Goal: Information Seeking & Learning: Learn about a topic

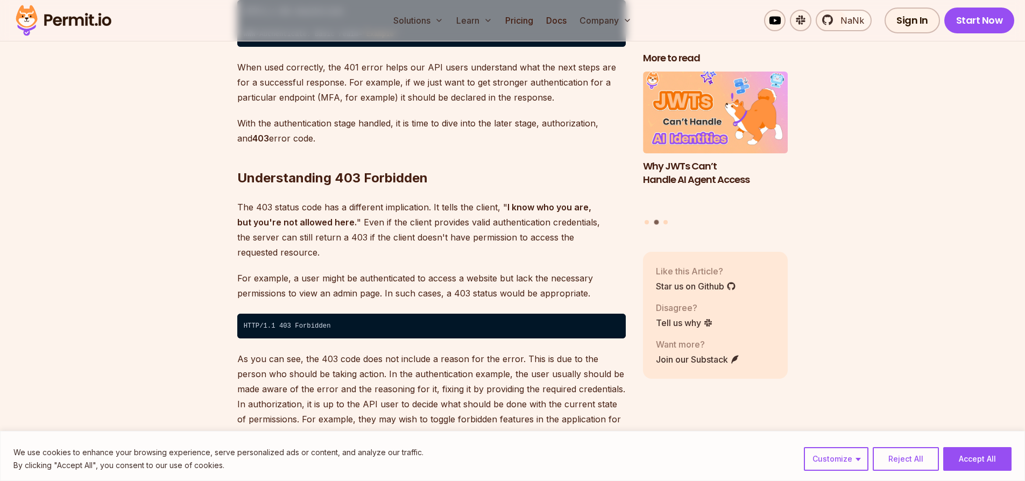
scroll to position [1893, 0]
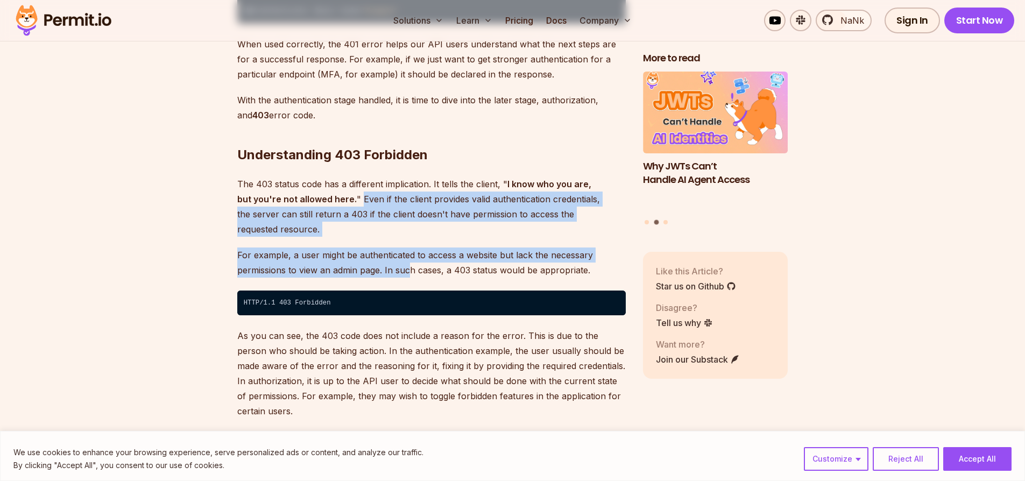
drag, startPoint x: 367, startPoint y: 195, endPoint x: 411, endPoint y: 237, distance: 61.3
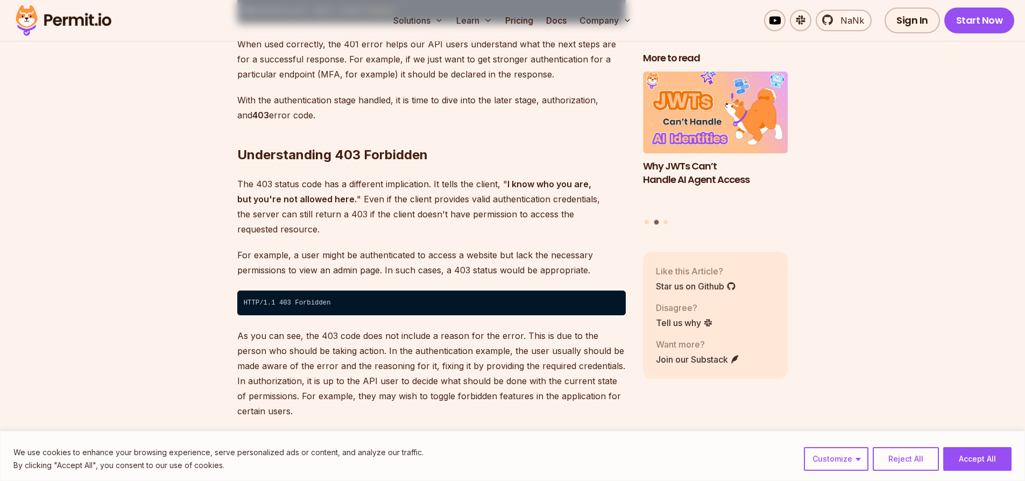
click at [411, 247] on p "For example, a user might be authenticated to access a website but lack the nec…" at bounding box center [431, 262] width 388 height 30
click at [414, 247] on p "For example, a user might be authenticated to access a website but lack the nec…" at bounding box center [431, 262] width 388 height 30
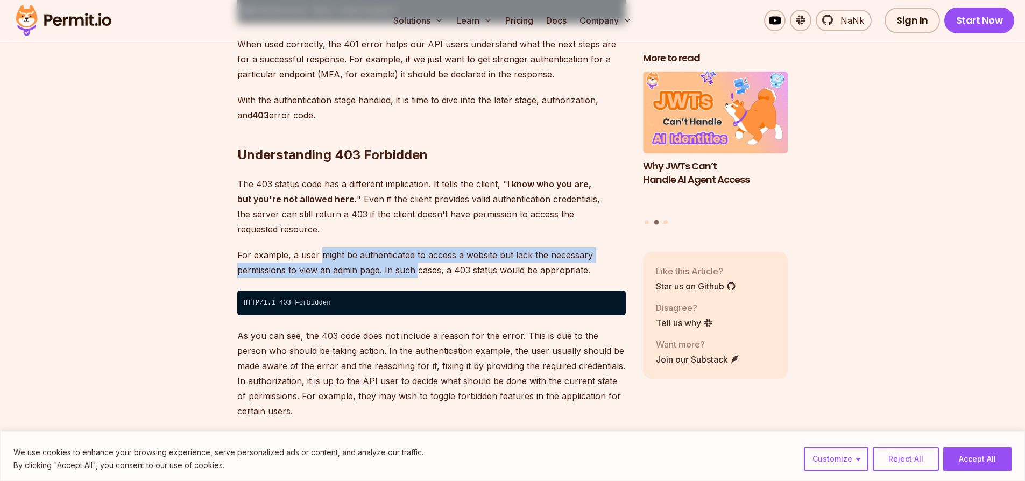
drag, startPoint x: 414, startPoint y: 239, endPoint x: 336, endPoint y: 184, distance: 95.3
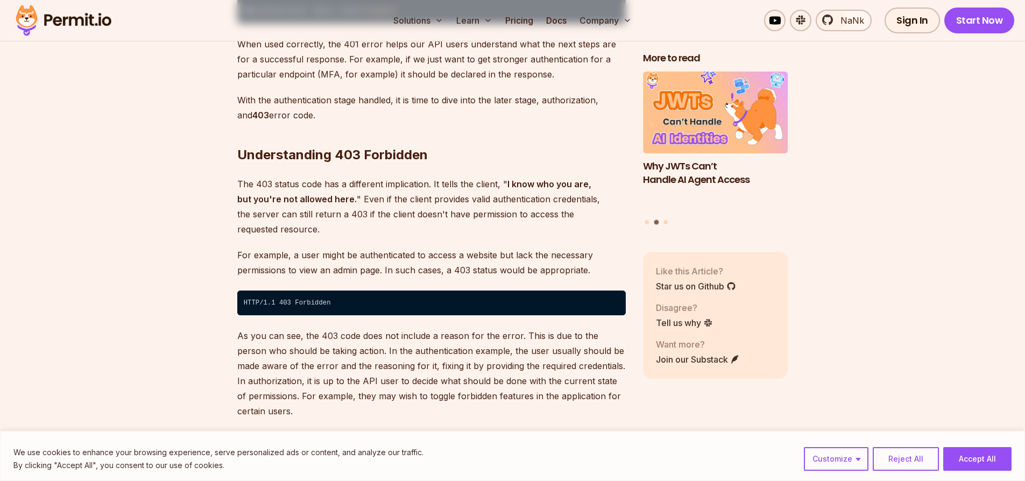
click at [338, 191] on p "The 403 status code has a different implication. It tells the client, " I know …" at bounding box center [431, 206] width 388 height 60
click at [344, 193] on p "The 403 status code has a different implication. It tells the client, " I know …" at bounding box center [431, 206] width 388 height 60
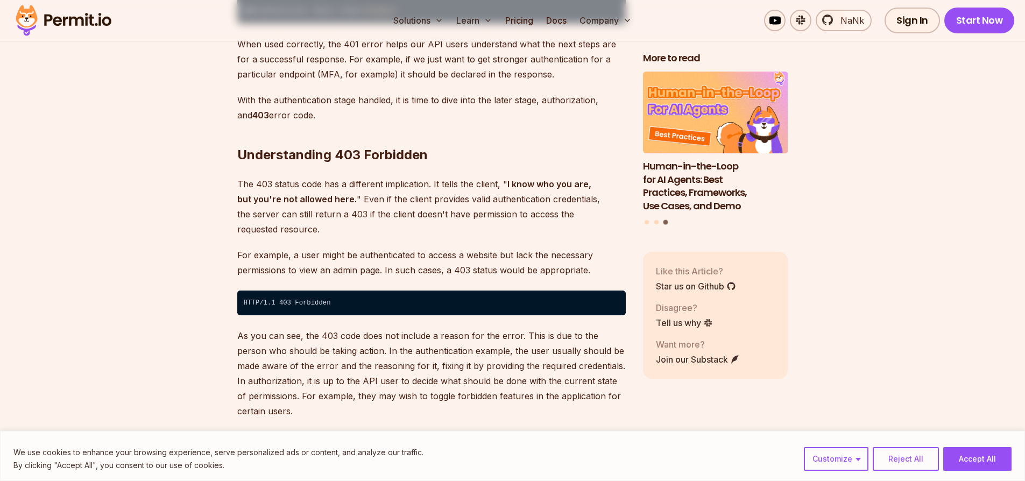
click at [349, 176] on p "The 403 status code has a different implication. It tells the client, " I know …" at bounding box center [431, 206] width 388 height 60
